Goal: Task Accomplishment & Management: Use online tool/utility

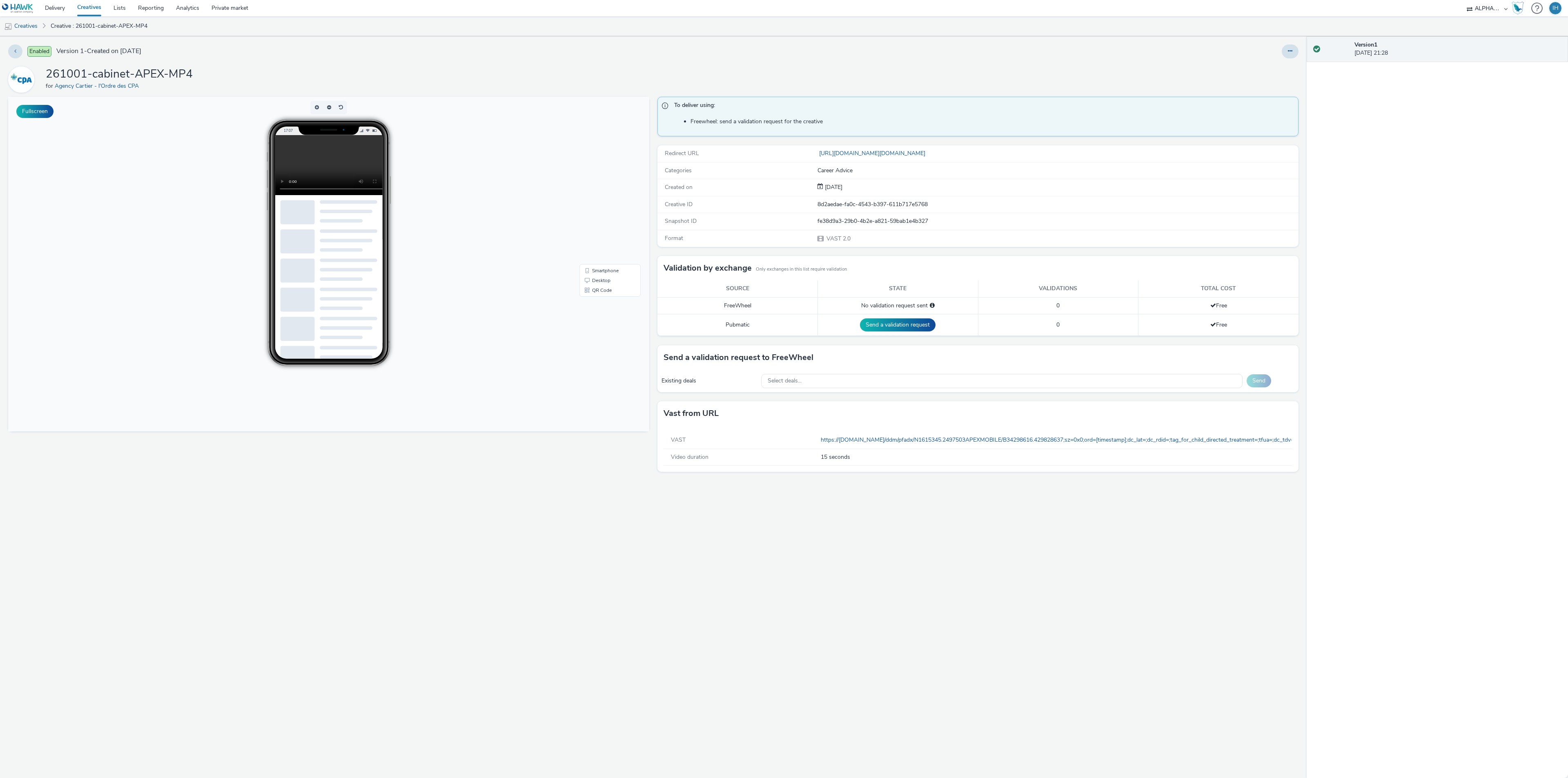
drag, startPoint x: 974, startPoint y: 515, endPoint x: 958, endPoint y: 489, distance: 30.5
click at [973, 514] on div "To deliver using: Freewheel: send a validation request for the creative Redirec…" at bounding box center [976, 438] width 645 height 682
click at [1288, 58] on button at bounding box center [1290, 51] width 17 height 14
click at [1270, 68] on link "Edit" at bounding box center [1268, 68] width 61 height 17
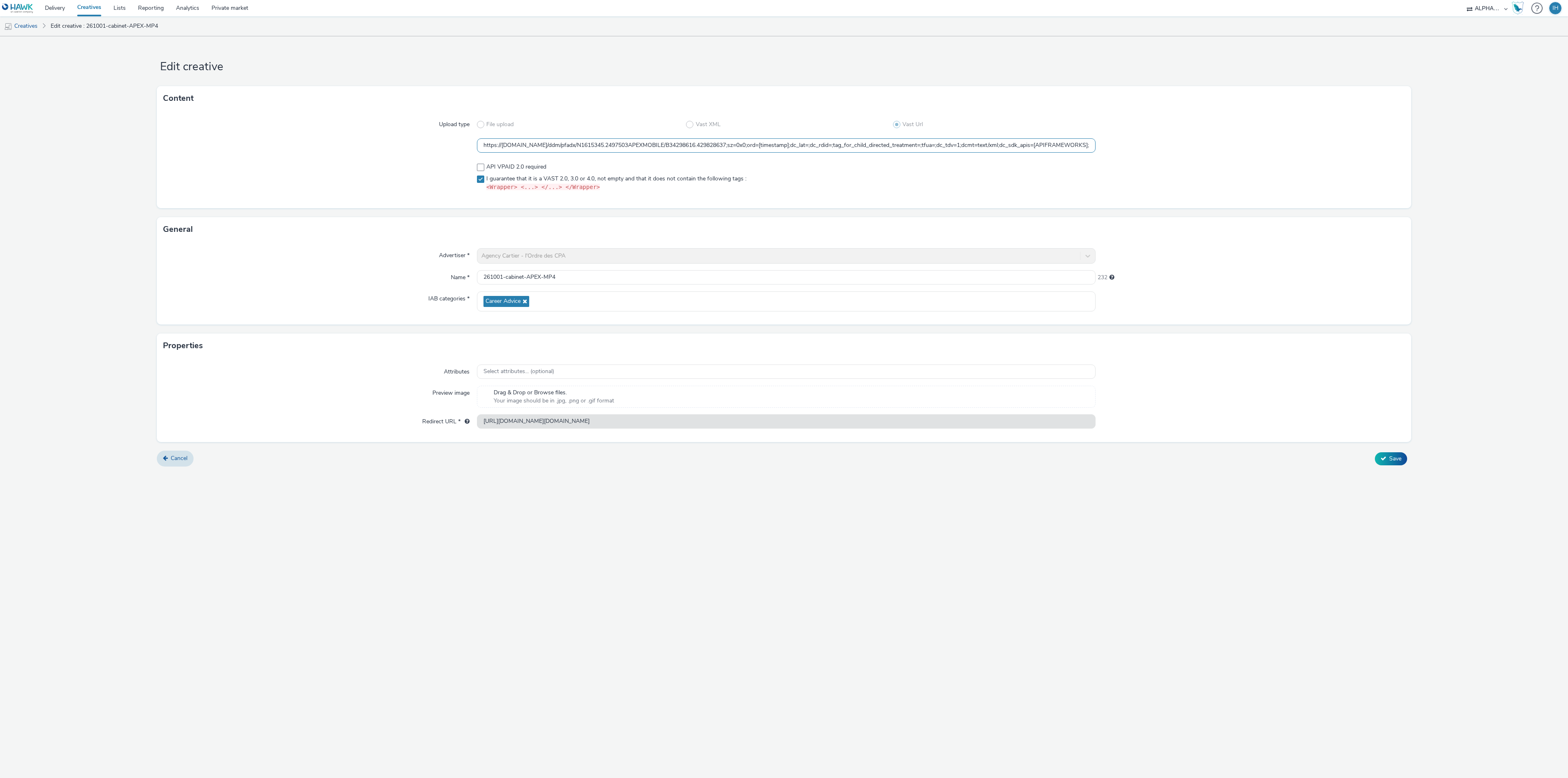
click at [623, 153] on div "Upload type File upload Vast XML Vast Url https://[DOMAIN_NAME]/ddm/pfadx/N1615…" at bounding box center [784, 159] width 1255 height 98
click at [623, 153] on div "Upload type File upload Vast XML Vast Url https://[DOMAIN_NAME]/ddm/pfadx/N1615…" at bounding box center [784, 159] width 1255 height 98
click at [628, 148] on input "https://[DOMAIN_NAME]/ddm/pfadx/N1615345.2497503APEXMOBILE/B34298616.429828637;…" at bounding box center [786, 146] width 619 height 15
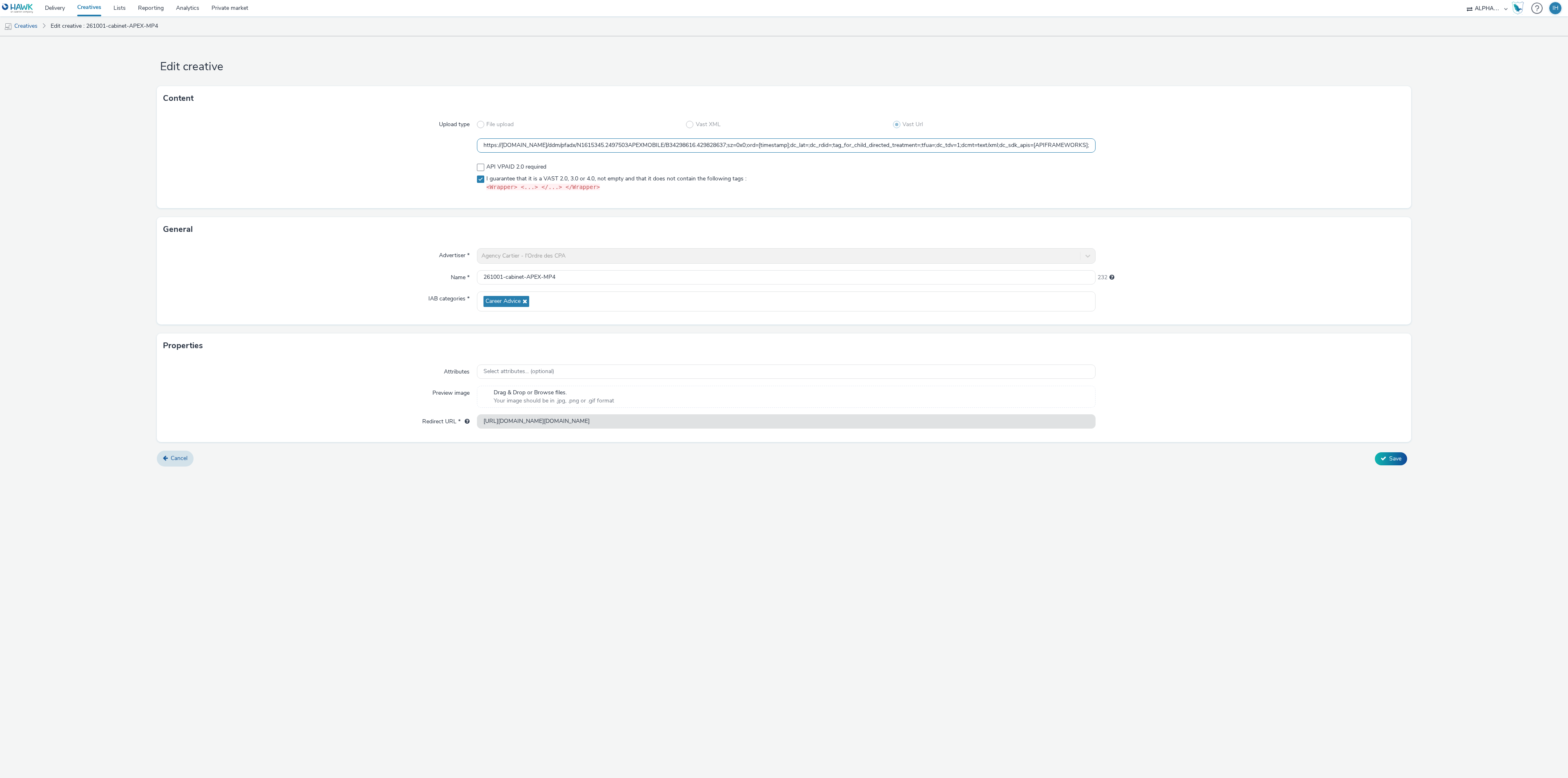
click at [628, 148] on input "https://[DOMAIN_NAME]/ddm/pfadx/N1615345.2497503APEXMOBILE/B34298616.429828637;…" at bounding box center [786, 146] width 619 height 15
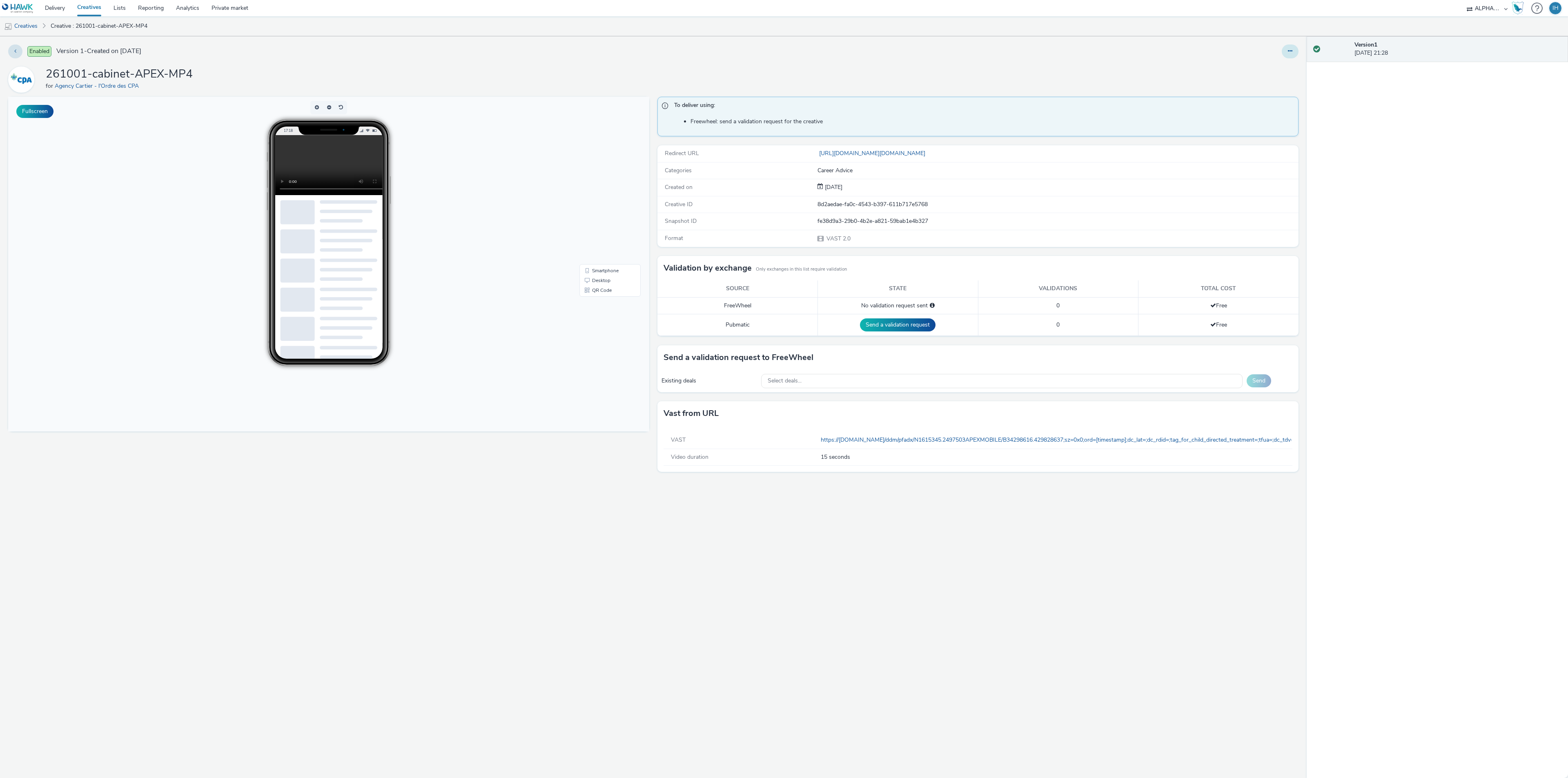
click at [1290, 48] on icon at bounding box center [1290, 51] width 4 height 6
click at [1257, 64] on link "Edit" at bounding box center [1268, 68] width 61 height 17
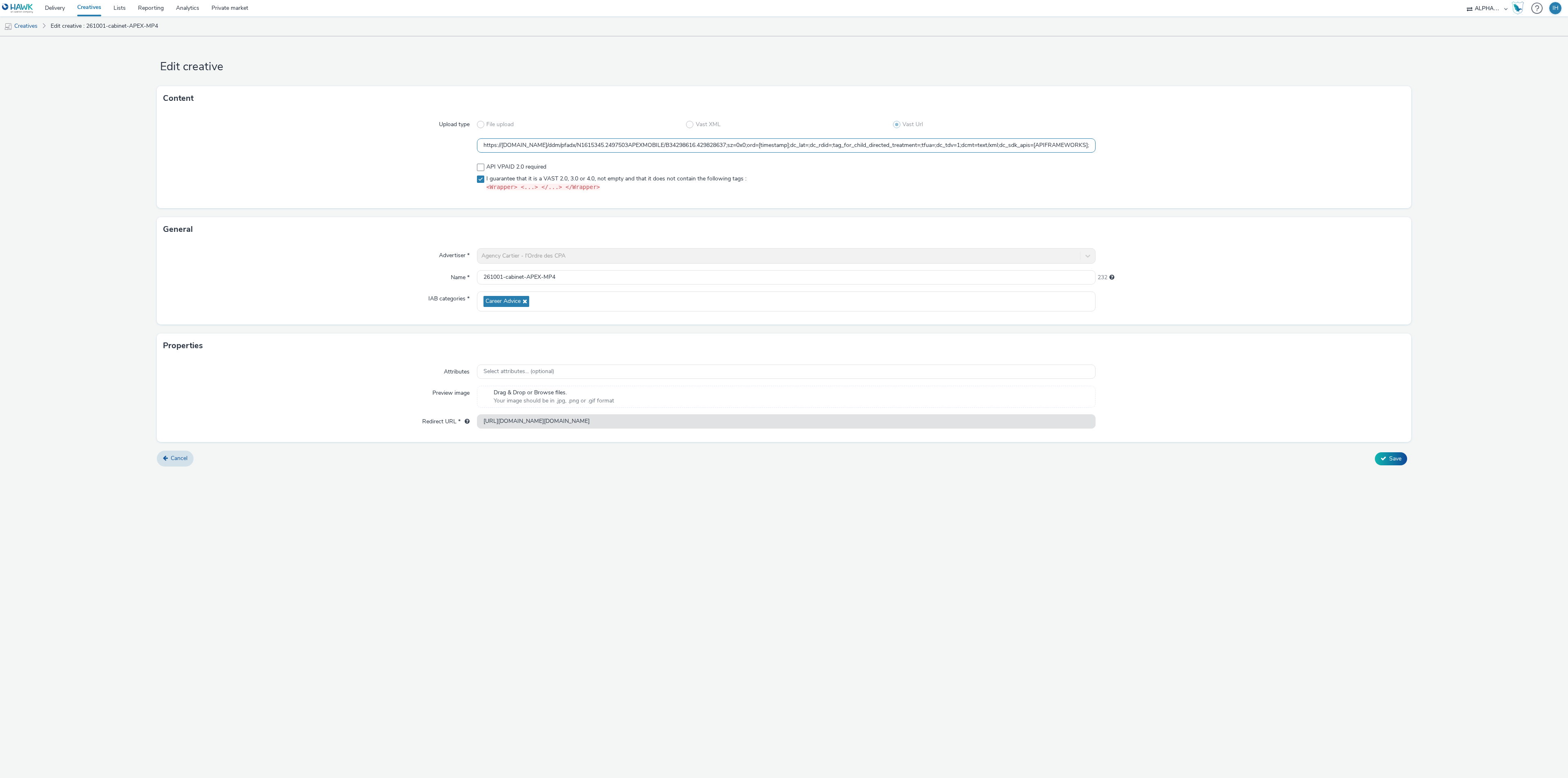
click at [596, 148] on input "https://[DOMAIN_NAME]/ddm/pfadx/N1615345.2497503APEXMOBILE/B34298616.429828637;…" at bounding box center [786, 146] width 619 height 15
click at [596, 147] on input "https://[DOMAIN_NAME]/ddm/pfadx/N1615345.2497503APEXMOBILE/B34298616.429828637;…" at bounding box center [786, 146] width 619 height 15
click at [596, 146] on input "https://[DOMAIN_NAME]/ddm/pfadx/N1615345.2497503APEXMOBILE/B34298616.429828637;…" at bounding box center [786, 146] width 619 height 15
